Goal: Task Accomplishment & Management: Complete application form

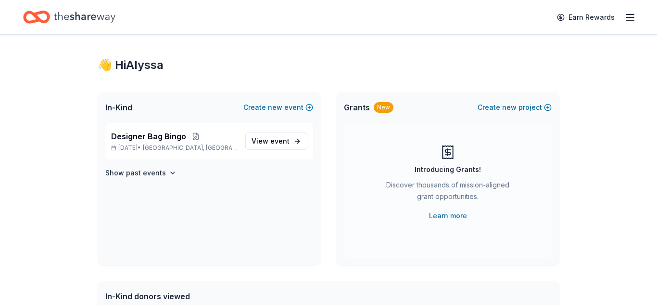
scroll to position [10, 0]
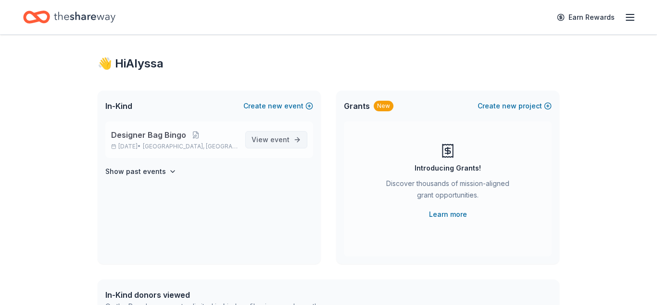
click at [261, 142] on span "View event" at bounding box center [271, 140] width 38 height 12
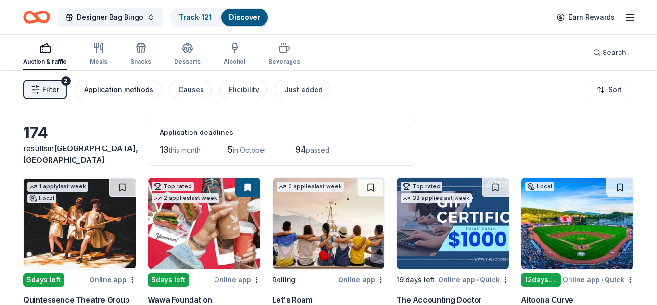
click at [134, 93] on div "Application methods" at bounding box center [118, 90] width 69 height 12
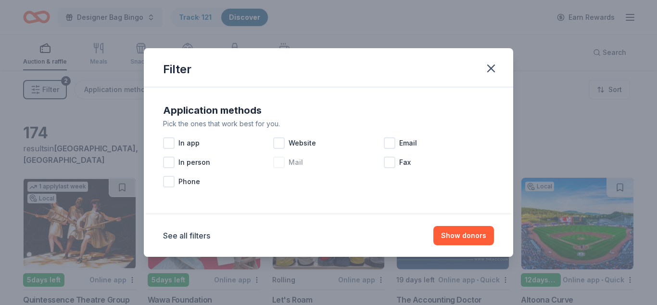
click at [278, 166] on div at bounding box center [279, 162] width 12 height 12
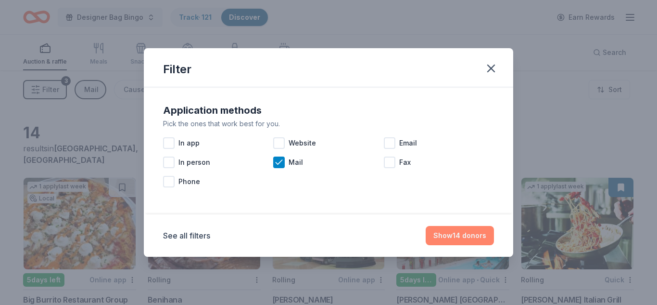
click at [460, 234] on button "Show 14 donors" at bounding box center [460, 235] width 68 height 19
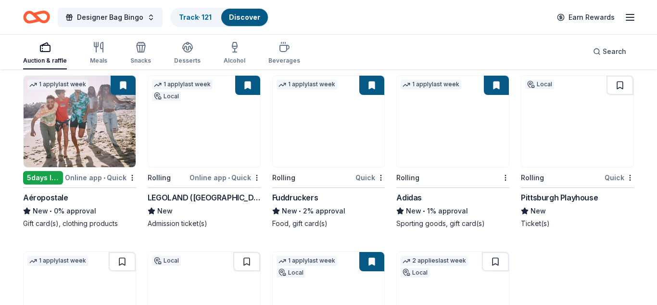
scroll to position [288, 0]
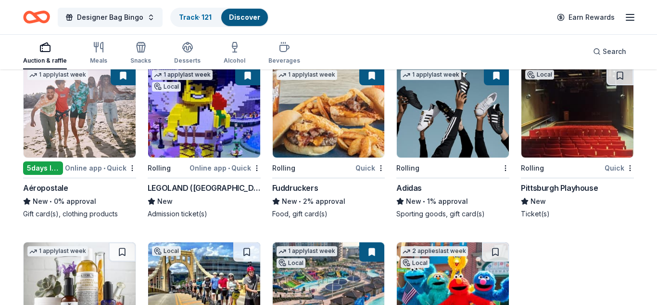
click at [235, 17] on link "Discover" at bounding box center [244, 17] width 31 height 8
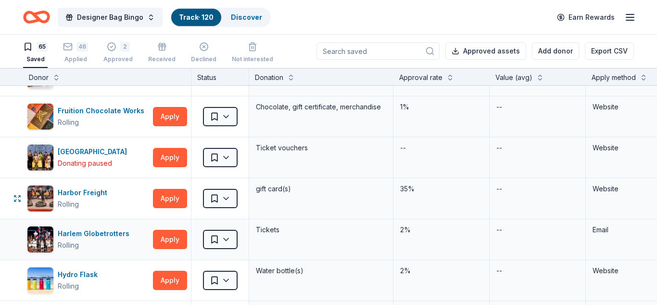
scroll to position [808, 0]
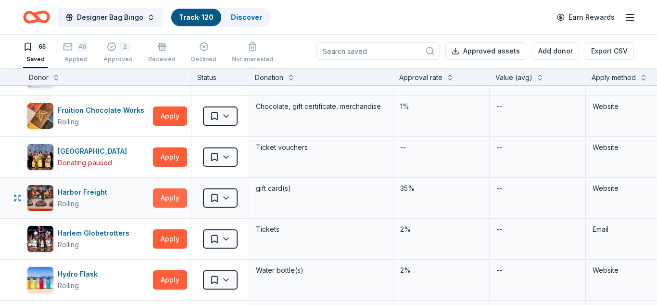
click at [169, 198] on button "Apply" at bounding box center [170, 197] width 34 height 19
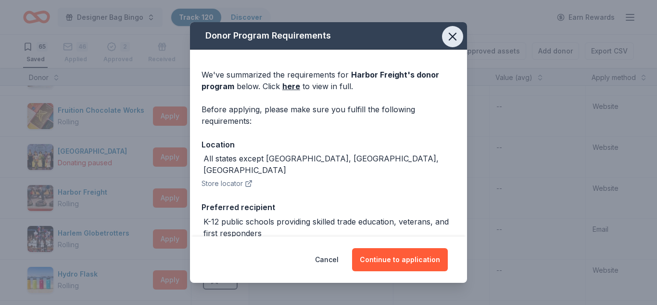
click at [455, 36] on icon "button" at bounding box center [452, 36] width 13 height 13
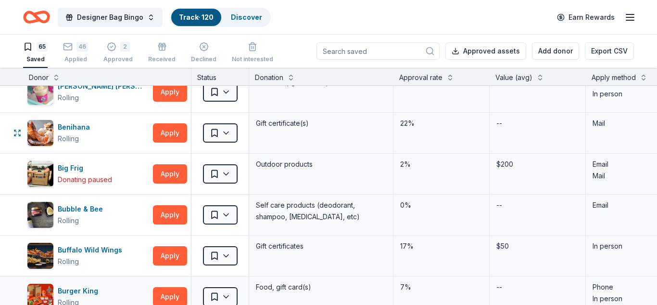
scroll to position [218, 0]
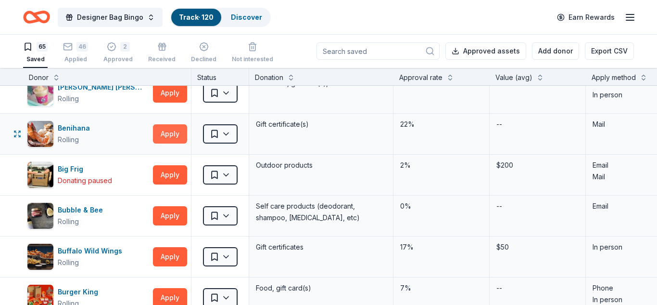
click at [173, 132] on button "Apply" at bounding box center [170, 133] width 34 height 19
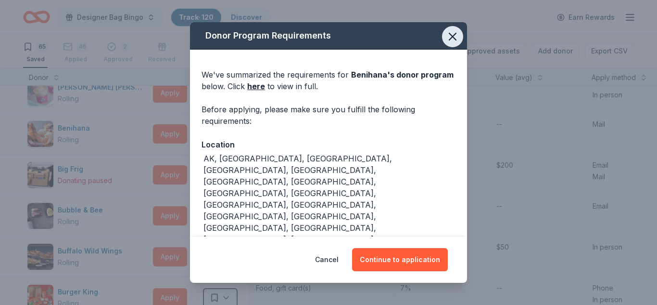
click at [454, 39] on icon "button" at bounding box center [452, 36] width 13 height 13
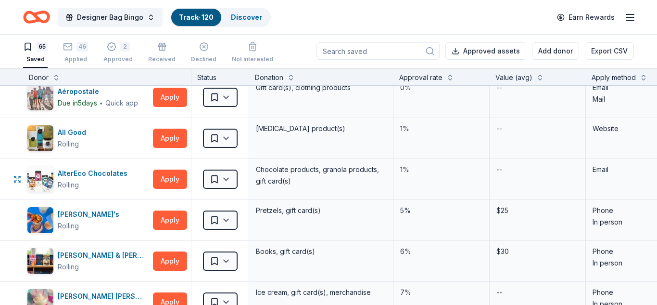
scroll to position [0, 0]
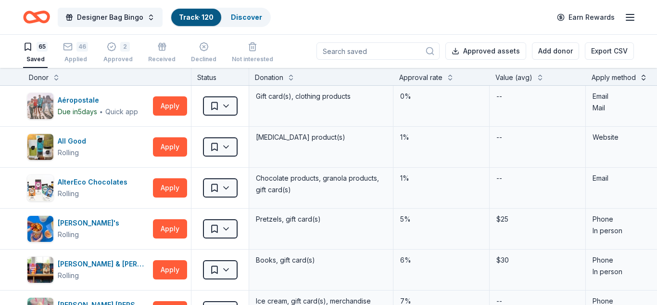
click at [645, 79] on button at bounding box center [644, 77] width 8 height 10
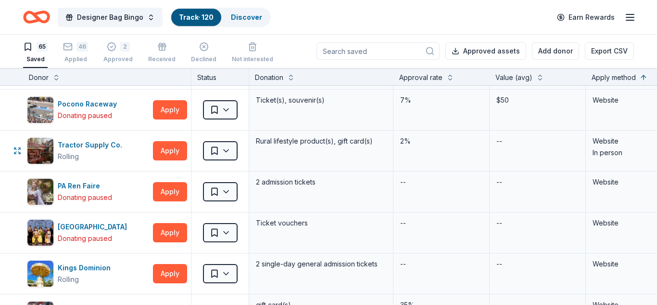
scroll to position [1715, 0]
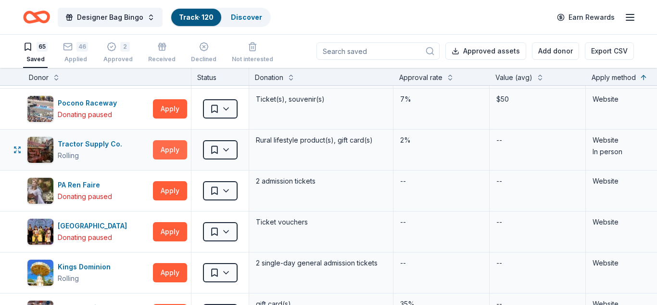
click at [171, 149] on button "Apply" at bounding box center [170, 149] width 34 height 19
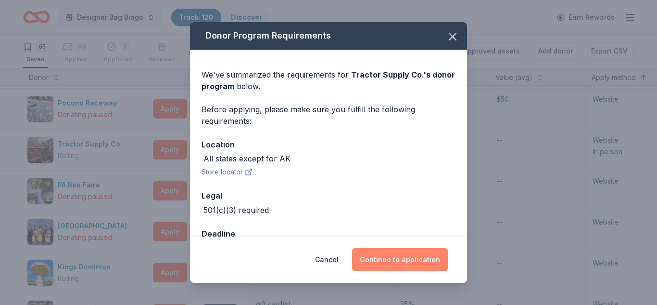
click at [400, 260] on button "Continue to application" at bounding box center [400, 259] width 96 height 23
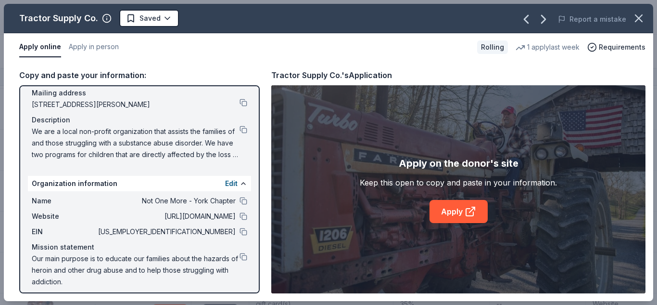
scroll to position [79, 0]
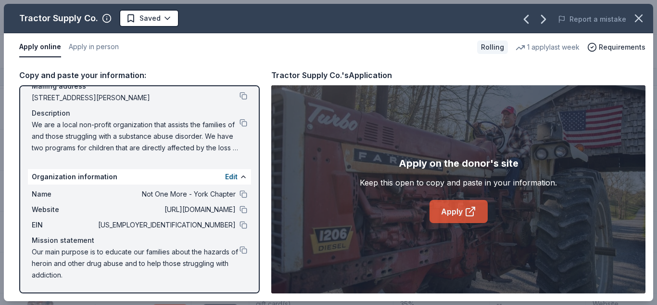
click at [444, 212] on link "Apply" at bounding box center [459, 211] width 58 height 23
